Goal: Task Accomplishment & Management: Manage account settings

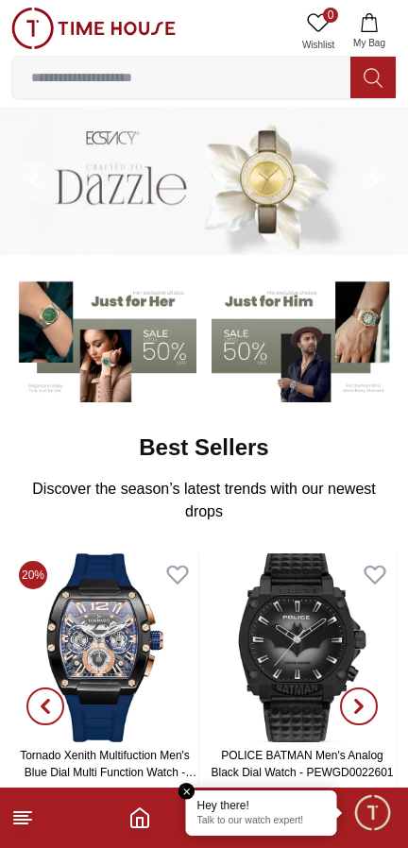
click at [24, 824] on line at bounding box center [20, 824] width 13 height 0
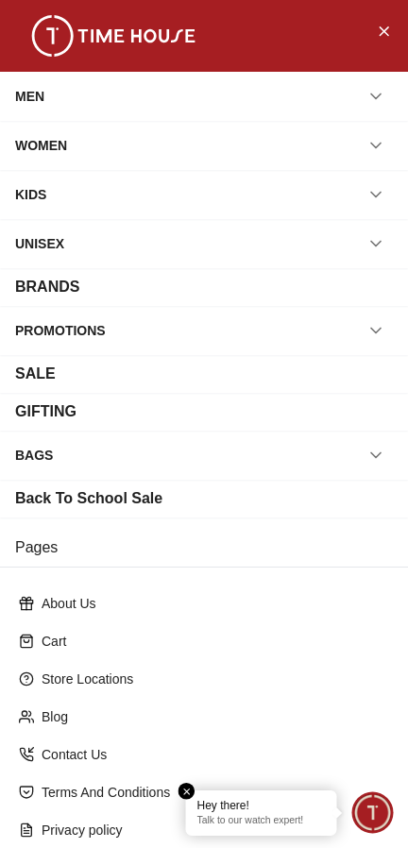
click at [389, 30] on icon "Close Menu" at bounding box center [383, 31] width 15 height 24
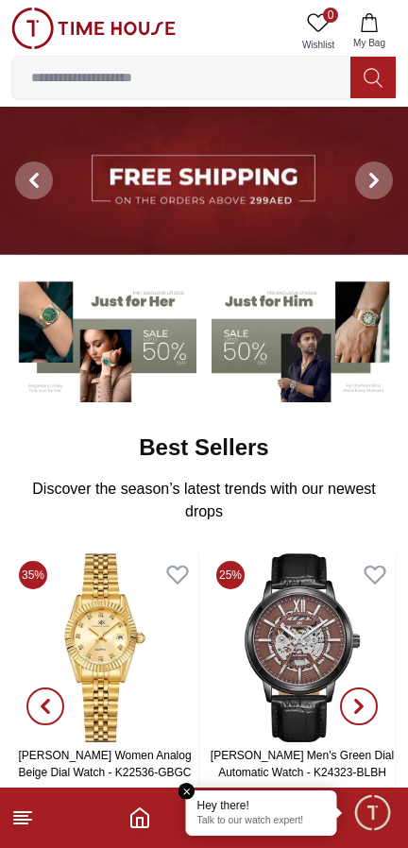
click at [140, 823] on icon "Home" at bounding box center [139, 818] width 23 height 23
click at [193, 788] on em "Close tooltip" at bounding box center [187, 791] width 17 height 17
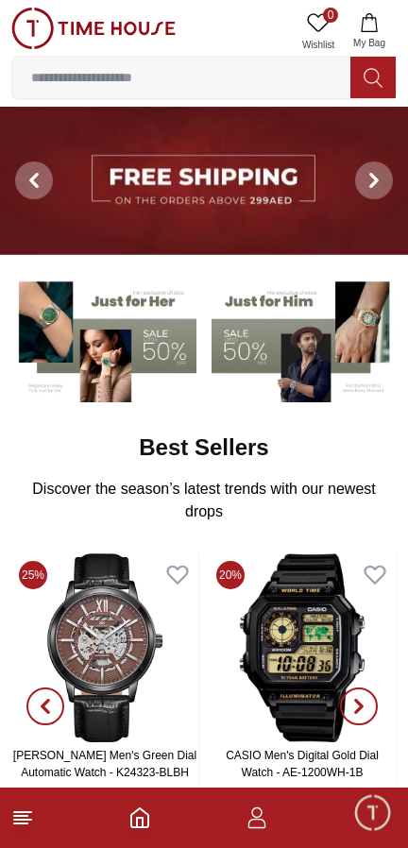
click at [264, 816] on icon "button" at bounding box center [257, 818] width 23 height 23
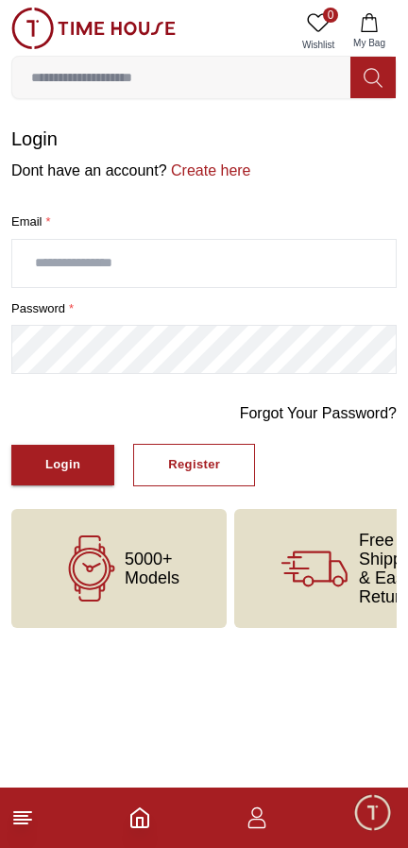
click at [62, 452] on button "Login" at bounding box center [62, 465] width 103 height 41
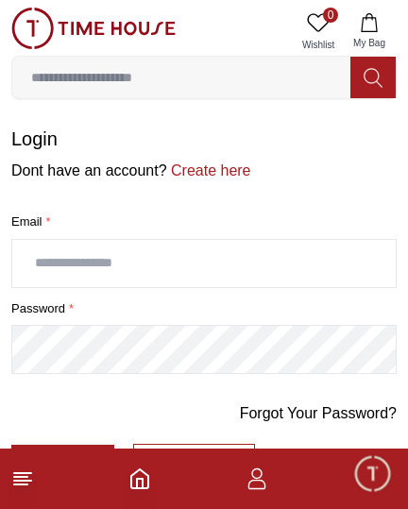
click at [151, 259] on input "text" at bounding box center [203, 263] width 383 height 47
click at [126, 267] on input "text" at bounding box center [203, 263] width 383 height 47
click at [221, 507] on footer at bounding box center [204, 479] width 408 height 60
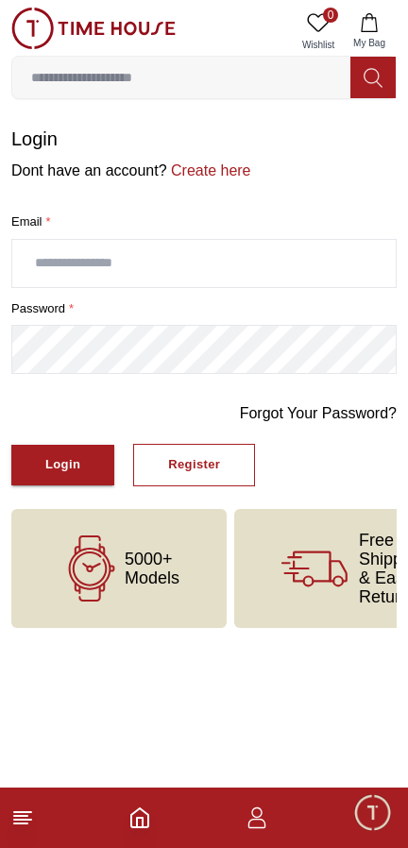
click at [160, 260] on input "text" at bounding box center [203, 263] width 383 height 47
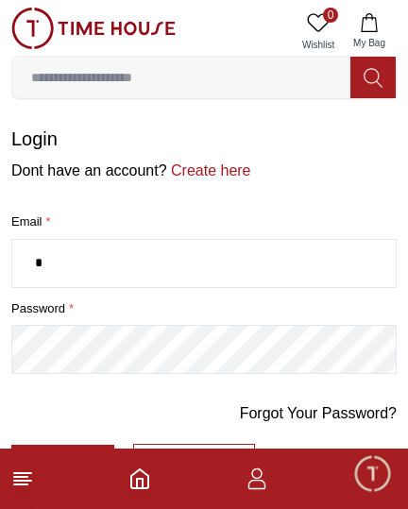
type input "**********"
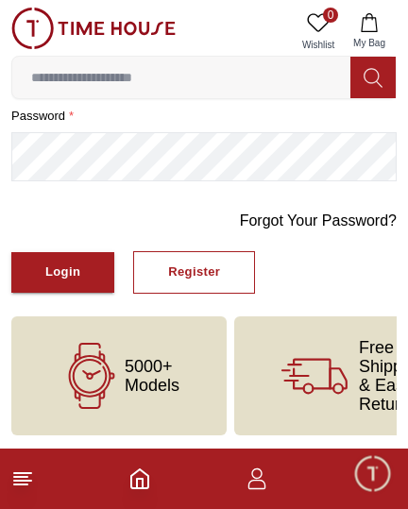
click at [76, 272] on div "Login" at bounding box center [62, 273] width 35 height 22
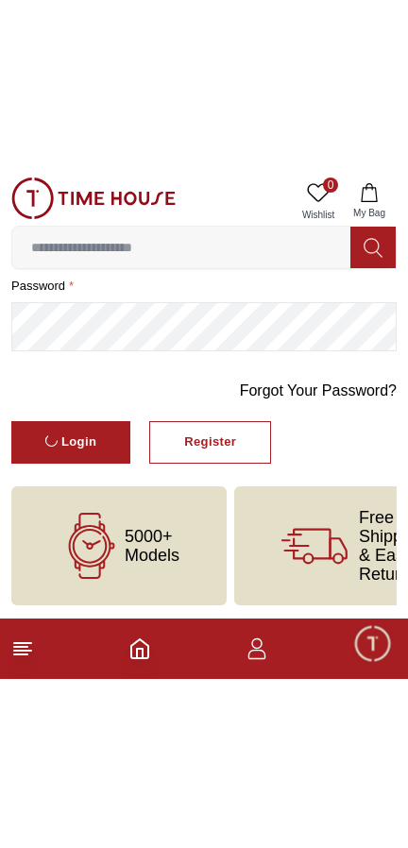
scroll to position [0, 0]
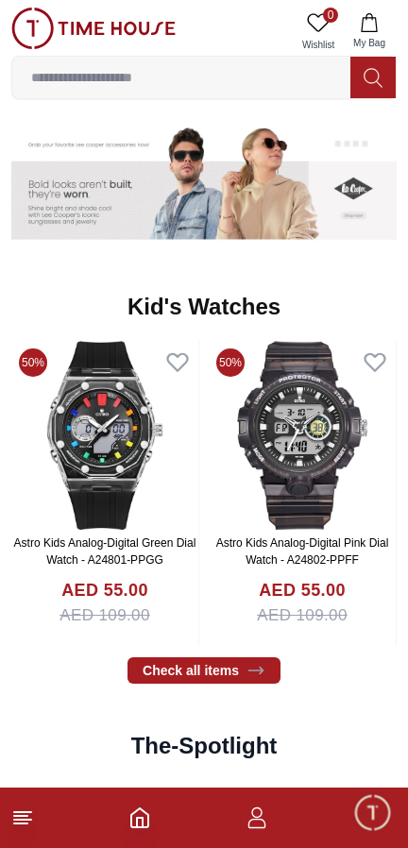
click at [230, 633] on div "AED 55.00 AED 109.00" at bounding box center [302, 612] width 187 height 69
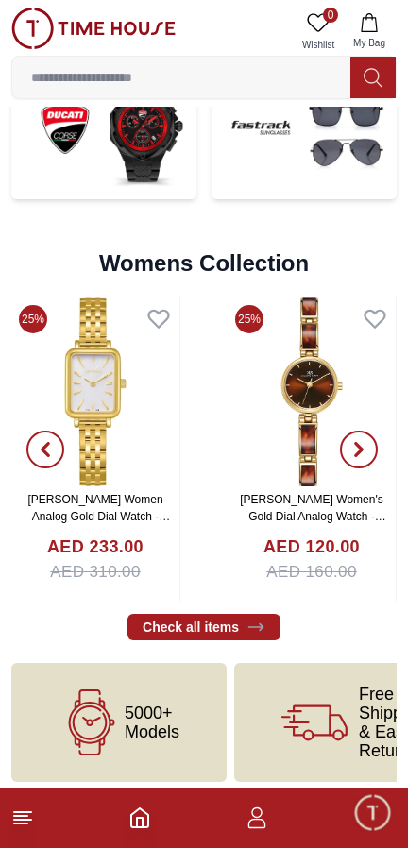
scroll to position [4214, 0]
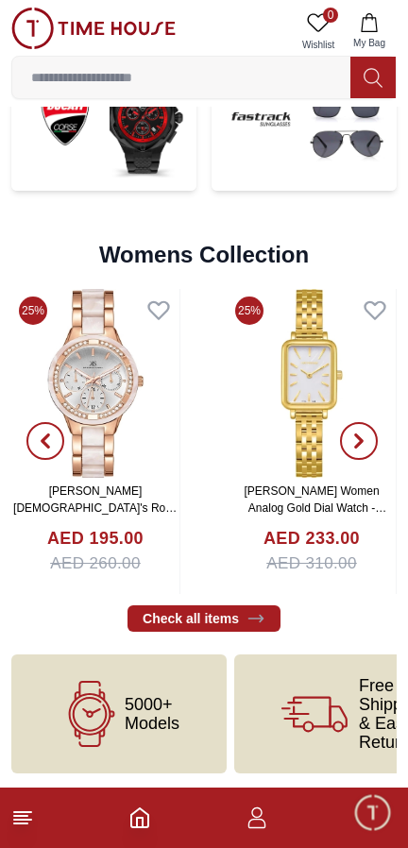
click at [232, 78] on input at bounding box center [181, 78] width 338 height 38
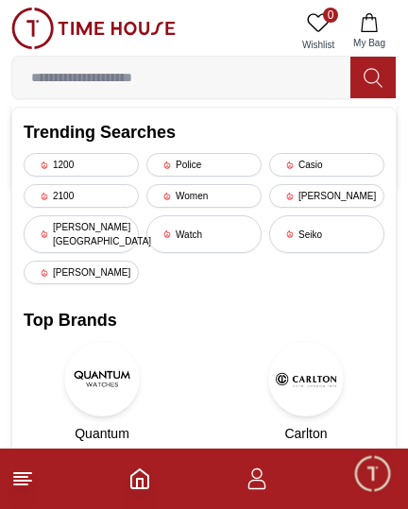
click at [112, 165] on div "1200" at bounding box center [81, 165] width 115 height 24
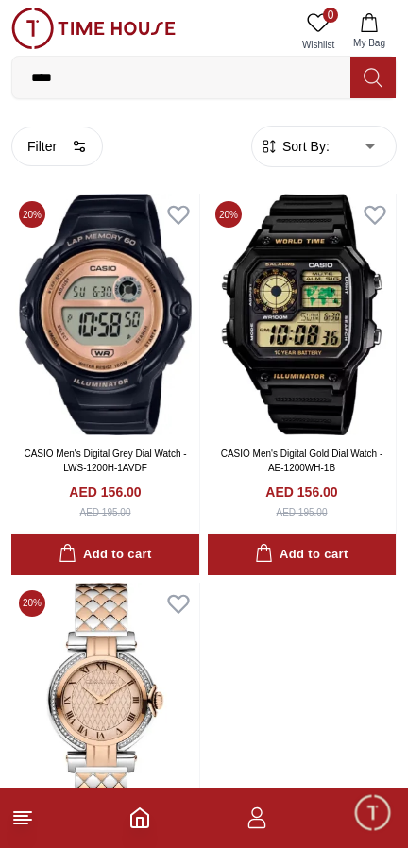
click at [27, 827] on icon at bounding box center [22, 818] width 23 height 23
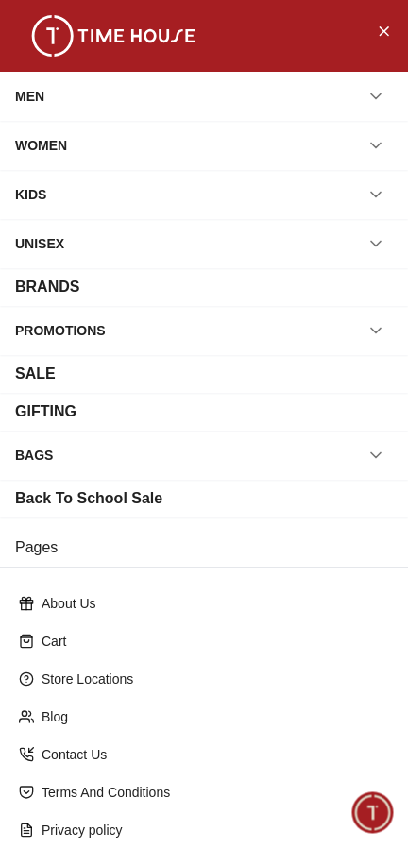
scroll to position [119, 0]
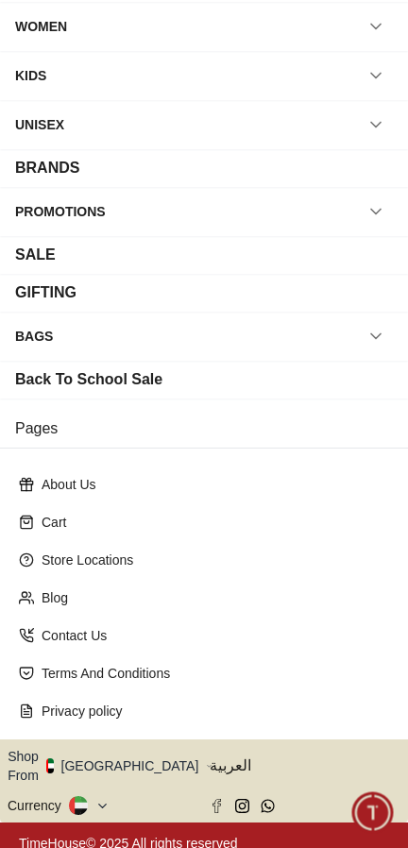
click at [115, 760] on button "Shop From [GEOGRAPHIC_DATA]" at bounding box center [110, 766] width 205 height 38
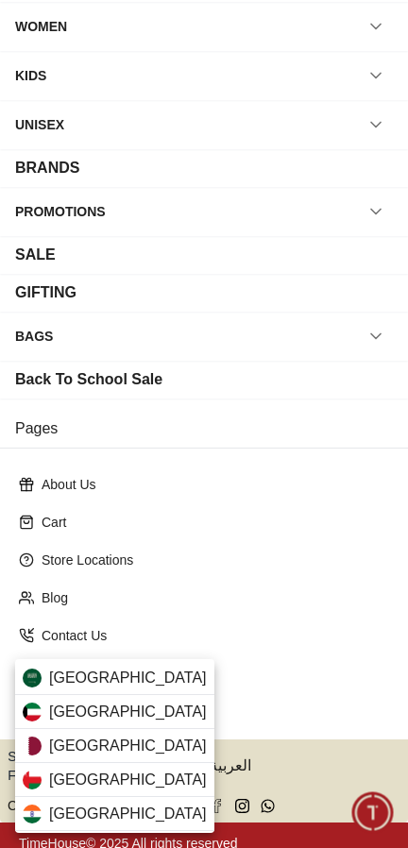
click at [126, 699] on div "[GEOGRAPHIC_DATA]" at bounding box center [114, 712] width 199 height 34
